Goal: Task Accomplishment & Management: Manage account settings

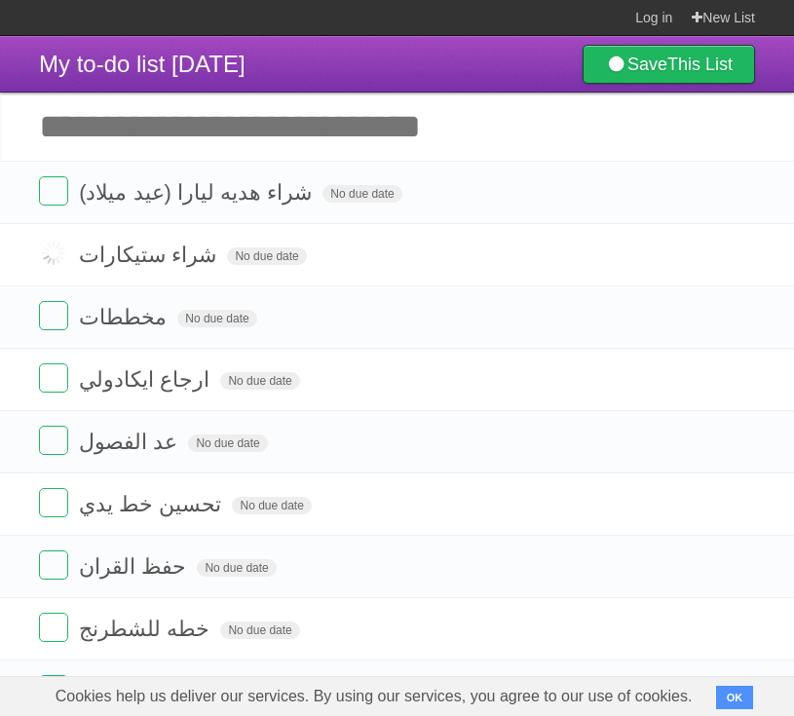
click at [48, 323] on label at bounding box center [53, 315] width 29 height 29
click at [56, 438] on label at bounding box center [53, 440] width 29 height 29
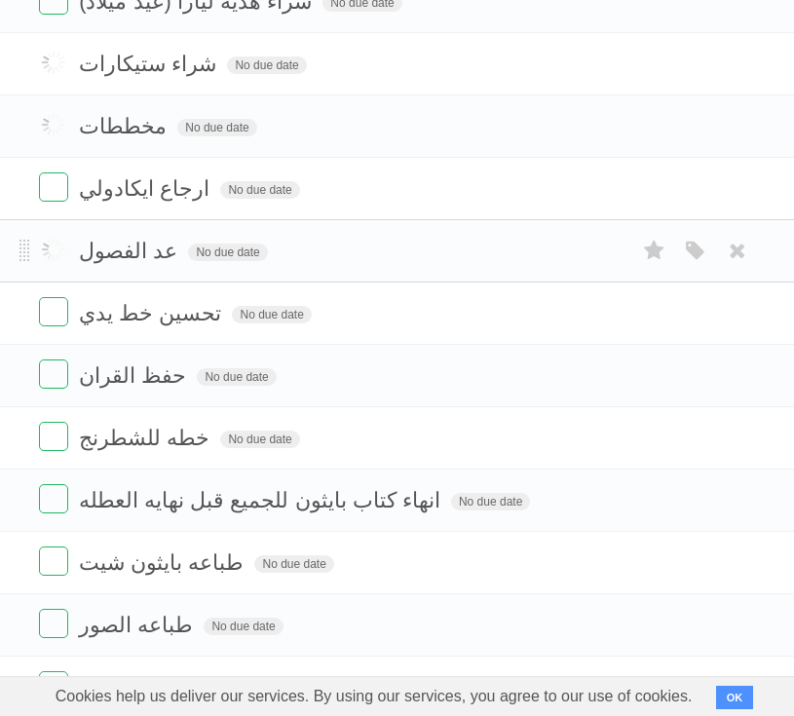
scroll to position [204, 0]
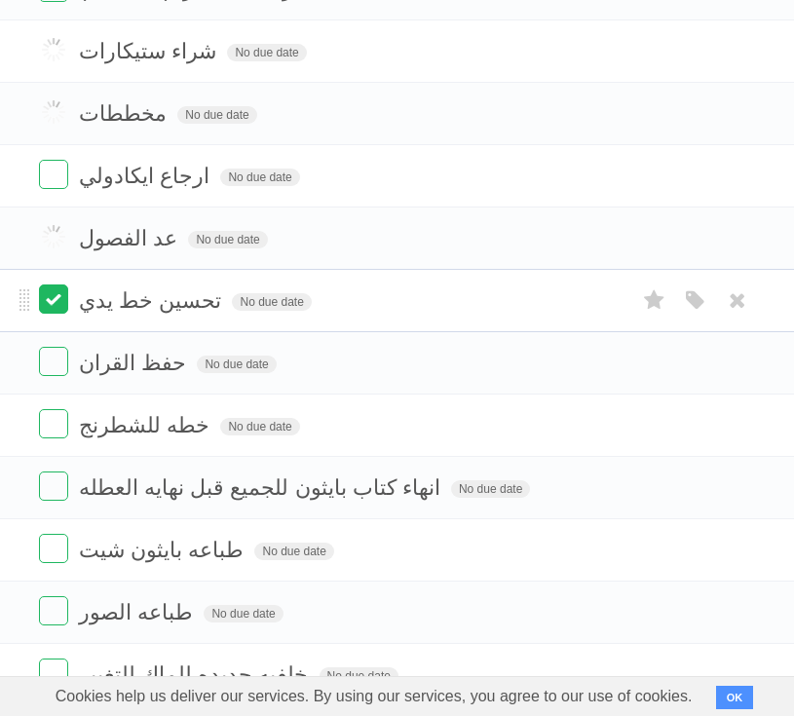
click at [59, 314] on label at bounding box center [53, 299] width 29 height 29
click at [50, 360] on label at bounding box center [53, 361] width 29 height 29
click at [52, 419] on label at bounding box center [53, 423] width 29 height 29
click at [48, 490] on label at bounding box center [53, 486] width 29 height 29
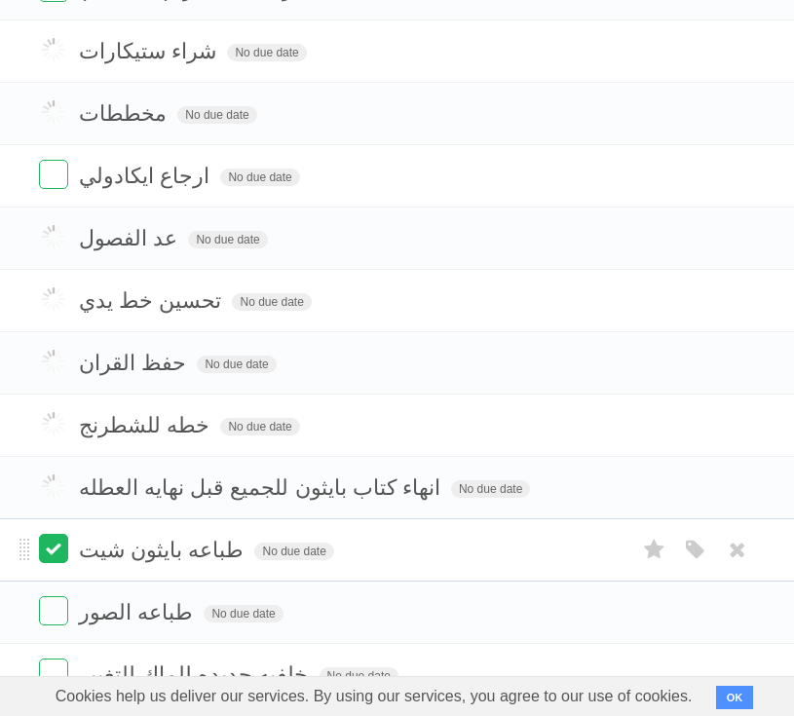
click at [42, 556] on label at bounding box center [53, 548] width 29 height 29
click at [56, 623] on label at bounding box center [53, 611] width 29 height 29
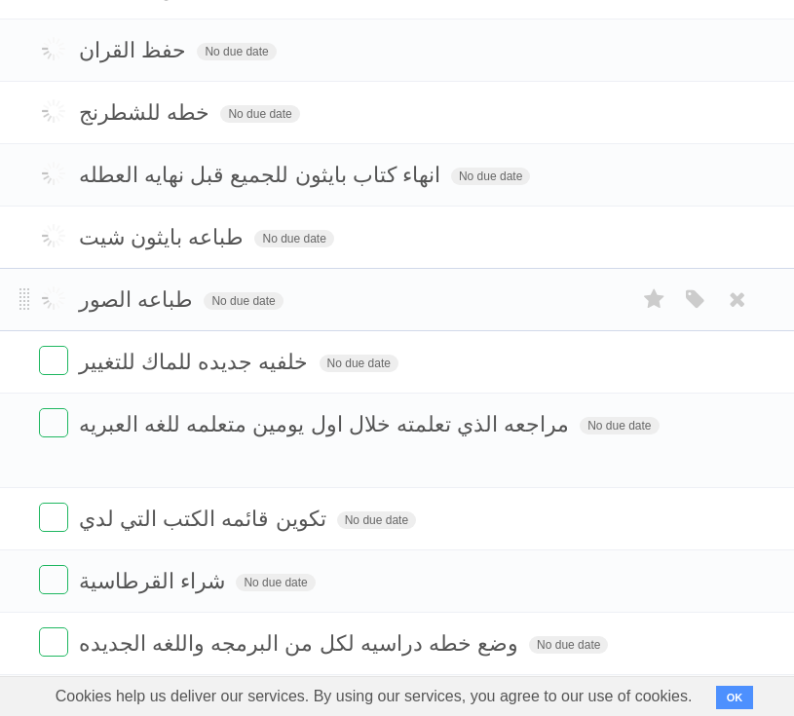
scroll to position [541, 0]
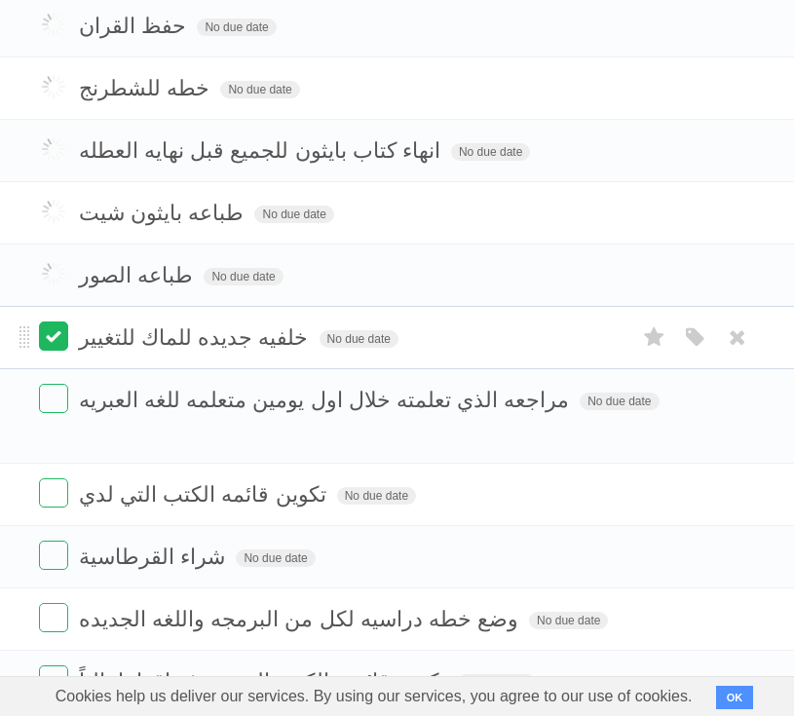
click at [56, 346] on label at bounding box center [53, 336] width 29 height 29
click at [48, 409] on label at bounding box center [53, 398] width 29 height 29
click at [58, 479] on label at bounding box center [53, 493] width 29 height 29
click at [56, 541] on label at bounding box center [53, 555] width 29 height 29
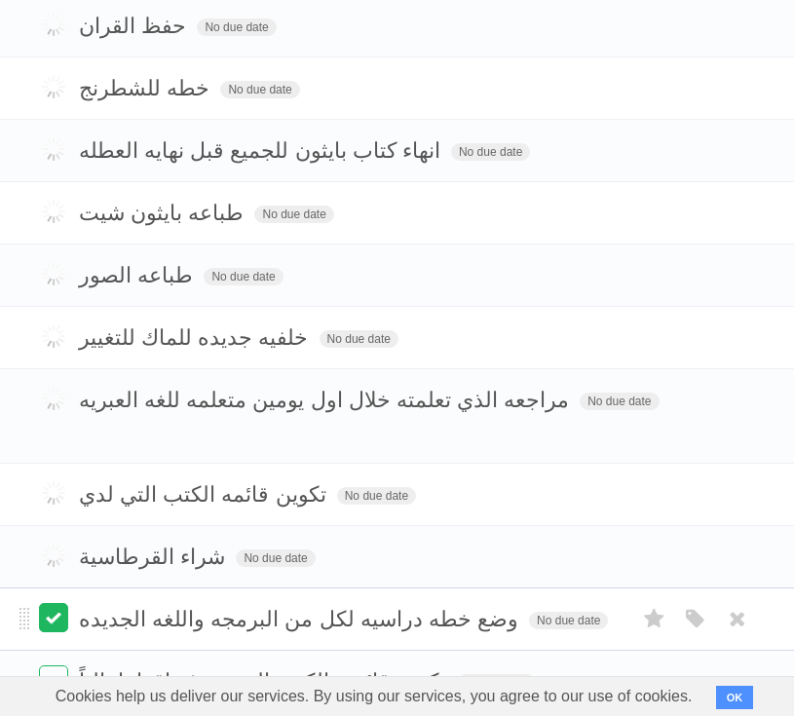
click at [53, 603] on label at bounding box center [53, 617] width 29 height 29
click at [57, 666] on label at bounding box center [53, 680] width 29 height 29
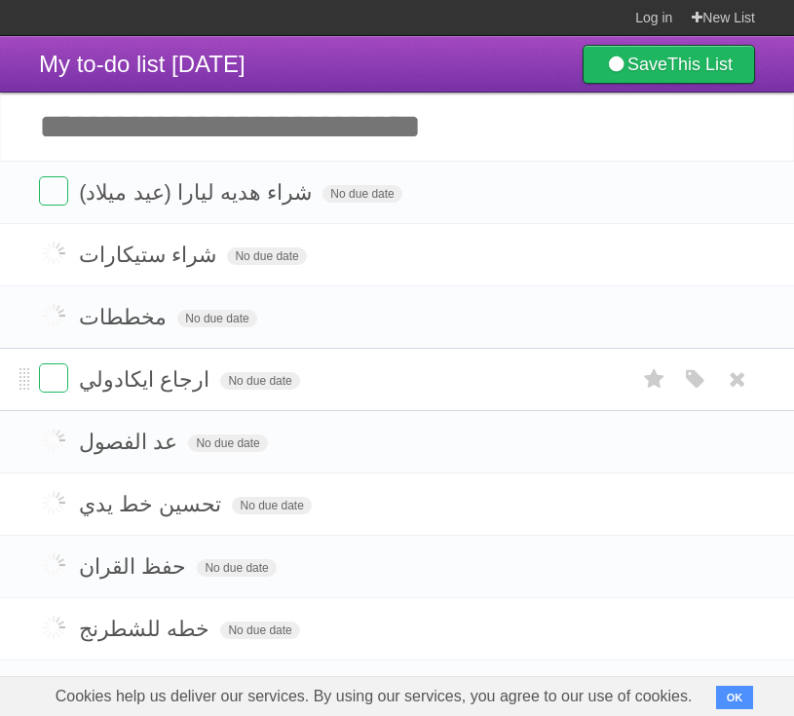
scroll to position [0, 0]
click at [49, 375] on label at bounding box center [53, 378] width 29 height 29
click at [39, 192] on label at bounding box center [53, 190] width 29 height 29
